Goal: Transaction & Acquisition: Obtain resource

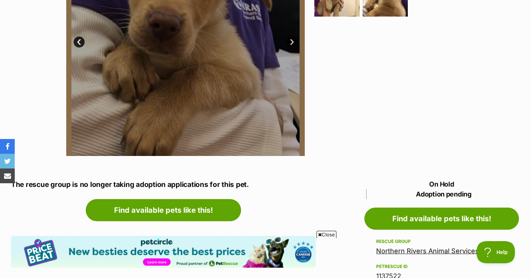
scroll to position [256, 0]
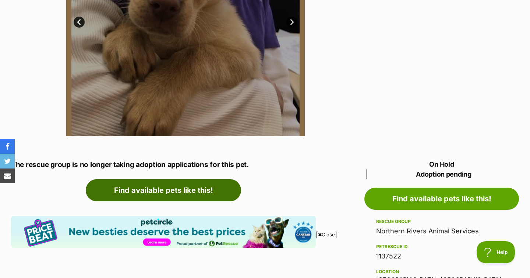
click at [175, 184] on link "Find available pets like this!" at bounding box center [163, 190] width 155 height 22
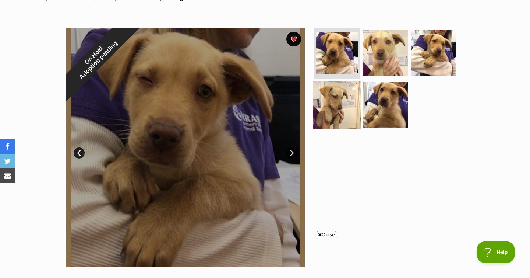
scroll to position [124, 0]
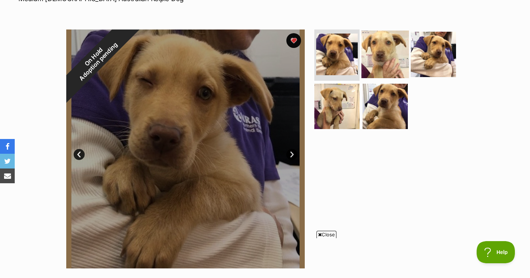
click at [396, 47] on img at bounding box center [386, 54] width 48 height 48
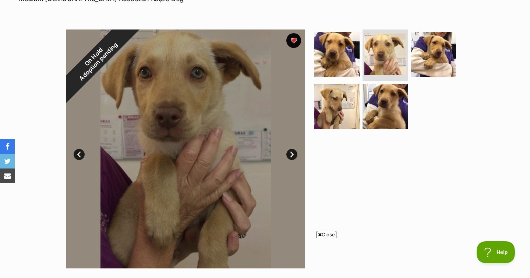
click at [292, 153] on link "Next" at bounding box center [292, 154] width 11 height 11
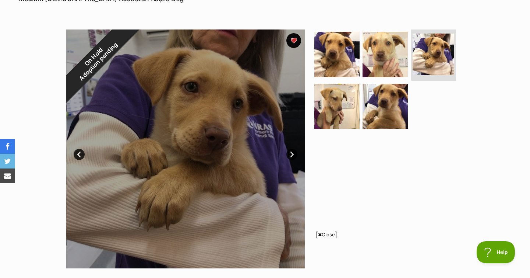
click at [292, 153] on link "Next" at bounding box center [292, 154] width 11 height 11
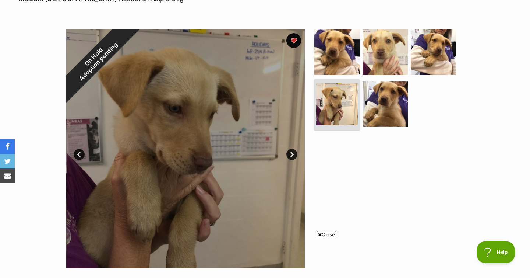
click at [292, 153] on link "Next" at bounding box center [292, 154] width 11 height 11
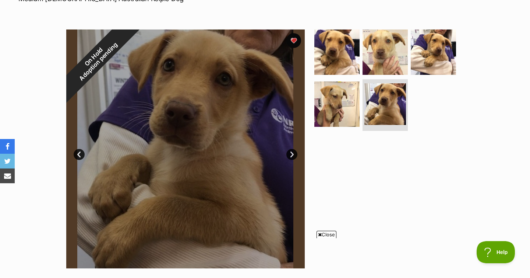
click at [292, 153] on link "Next" at bounding box center [292, 154] width 11 height 11
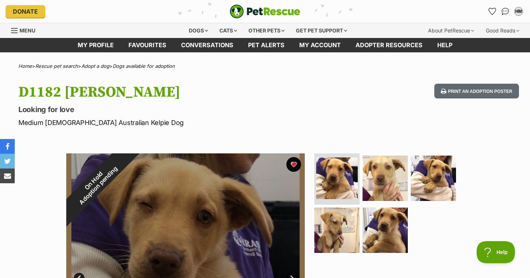
scroll to position [0, 0]
